Goal: Check status: Check status

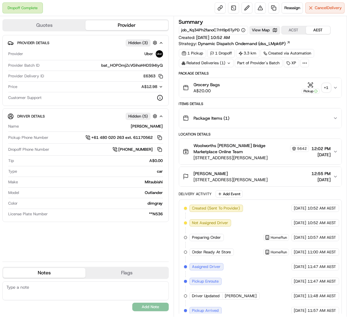
click at [329, 87] on div "+ 1" at bounding box center [326, 87] width 9 height 9
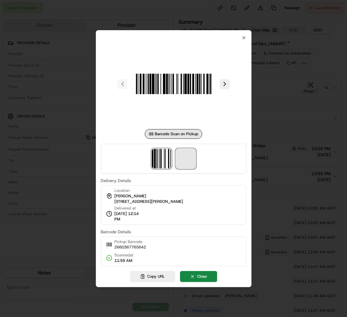
click at [193, 156] on span at bounding box center [185, 158] width 19 height 19
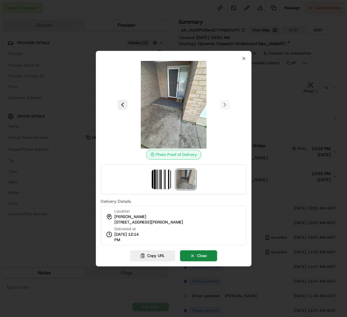
click at [180, 105] on img at bounding box center [174, 105] width 88 height 88
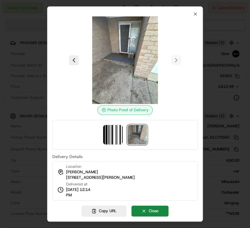
drag, startPoint x: 65, startPoint y: 178, endPoint x: 159, endPoint y: 177, distance: 93.4
click at [159, 177] on div "Location ZEYONG XU 43 Parkview Dr, Murray Bridge, SA 5253, AU Delivered at 23/0…" at bounding box center [124, 181] width 145 height 40
copy span "43 Parkview Dr, Murray Bridge, SA 5253, AU"
click at [195, 14] on icon "button" at bounding box center [195, 14] width 2 height 2
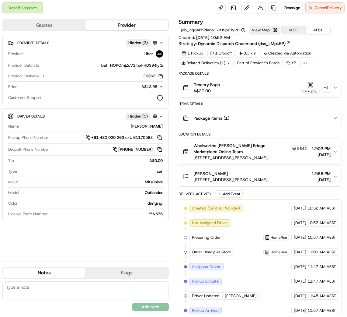
click at [303, 63] on icon at bounding box center [304, 62] width 5 height 5
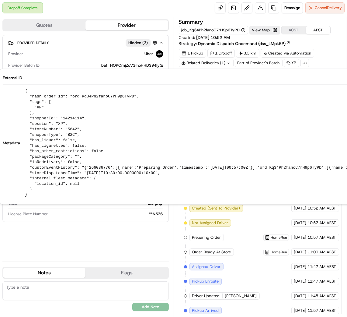
click at [325, 57] on div "1 Pickup 1 Dropoff 3.3 km Created via Automation Related Deliveries (1) Part of…" at bounding box center [260, 58] width 163 height 18
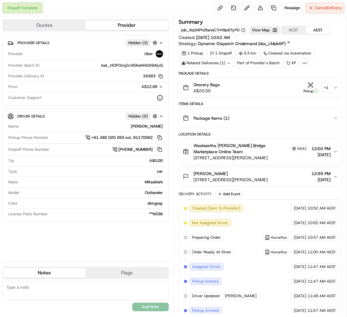
click at [337, 91] on button "Grocery Bags A$20.00 Pickup + 1" at bounding box center [260, 87] width 163 height 19
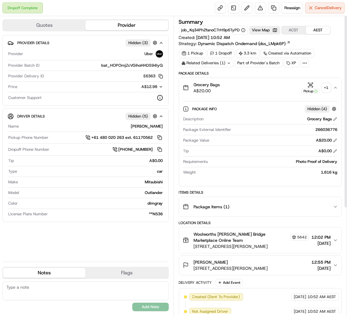
click at [326, 84] on div "+ 1" at bounding box center [326, 87] width 9 height 9
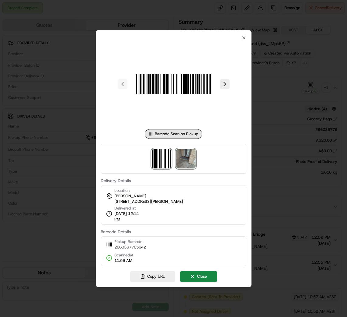
click at [192, 158] on img at bounding box center [185, 158] width 19 height 19
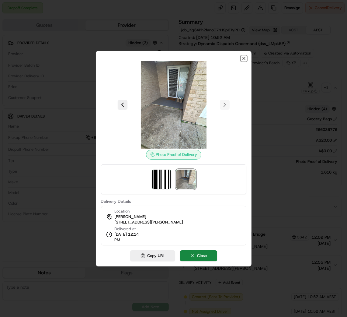
click at [243, 57] on icon "button" at bounding box center [244, 58] width 2 height 2
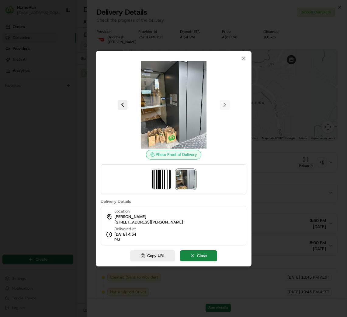
scroll to position [68, 0]
